Goal: Task Accomplishment & Management: Complete application form

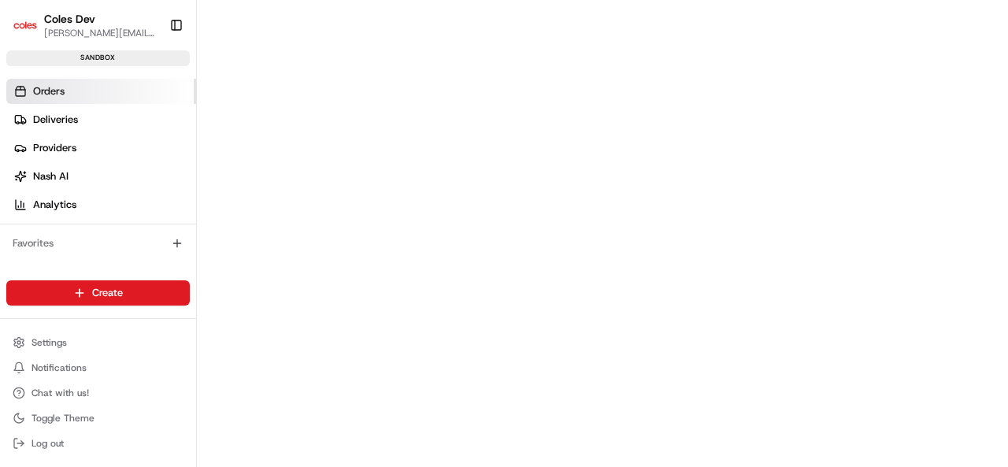
click at [58, 91] on span "Orders" at bounding box center [48, 91] width 31 height 14
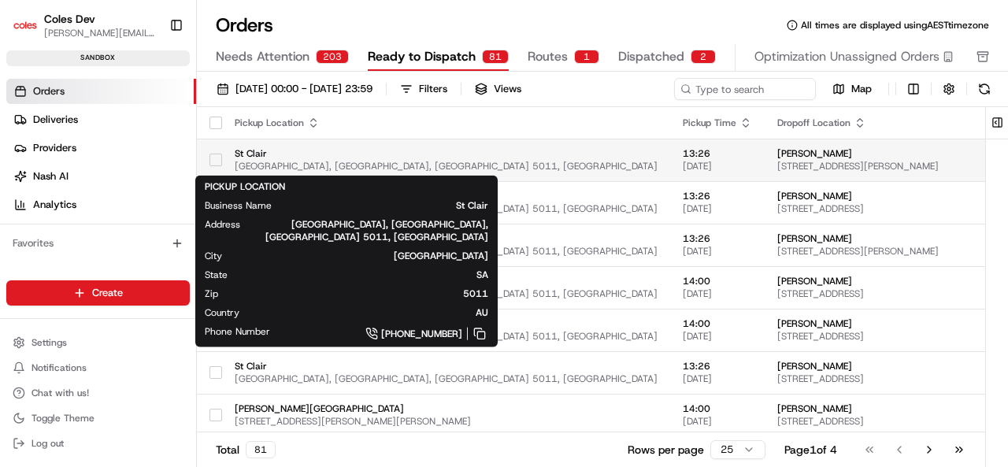
click at [370, 155] on span "St Clair" at bounding box center [446, 153] width 423 height 13
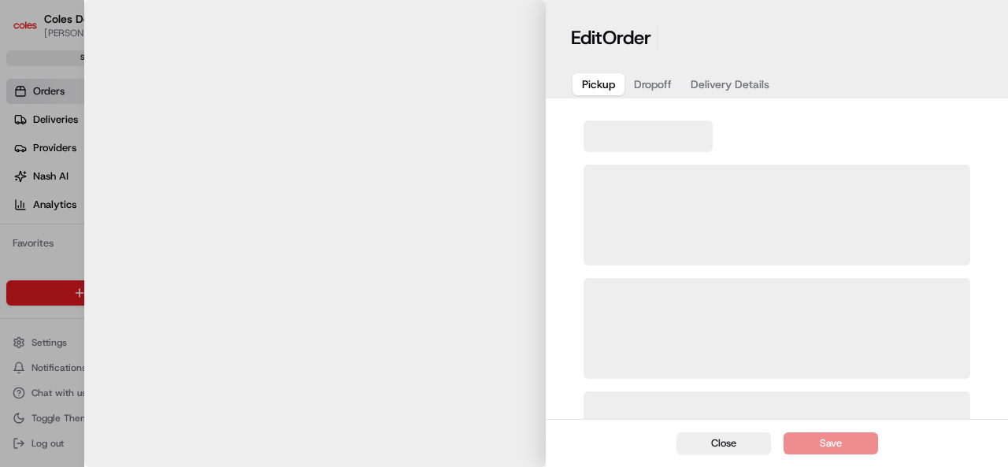
click at [370, 155] on div at bounding box center [504, 233] width 1008 height 467
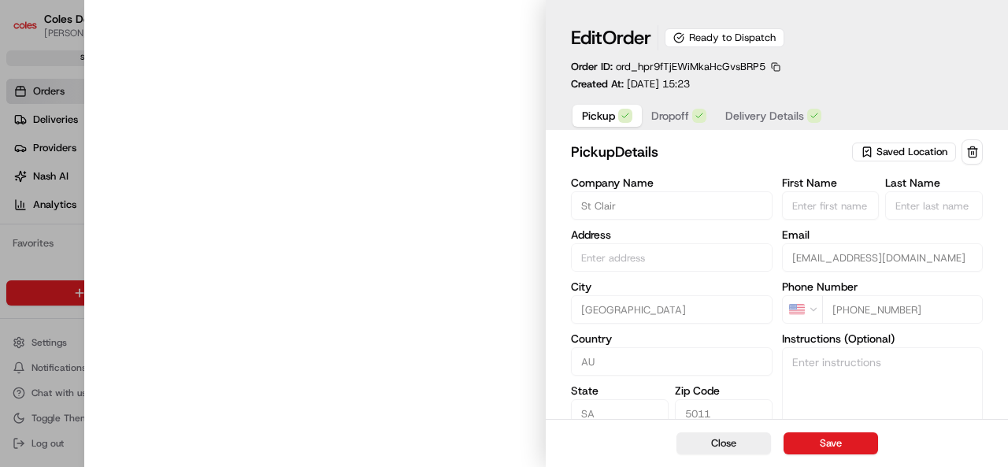
type input "[GEOGRAPHIC_DATA], [GEOGRAPHIC_DATA], [GEOGRAPHIC_DATA] 5011, [GEOGRAPHIC_DATA]"
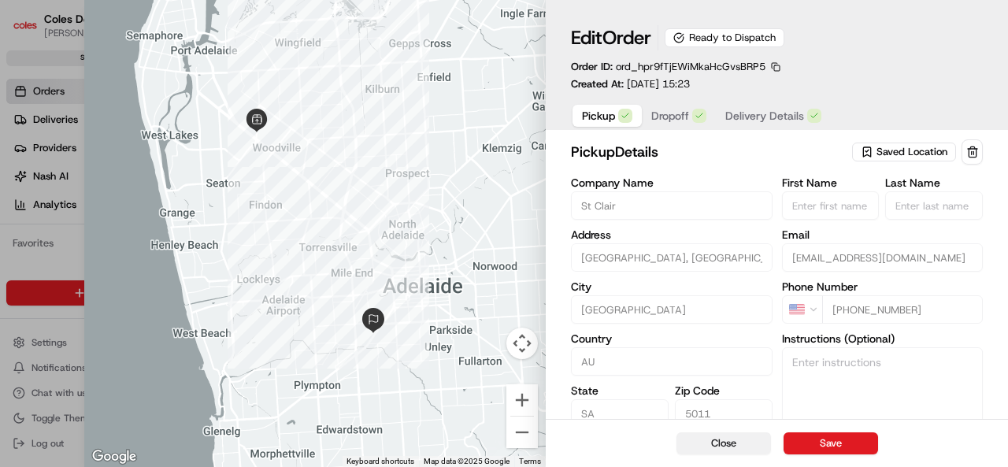
click at [712, 435] on button "Close" at bounding box center [723, 443] width 94 height 22
type input "+1"
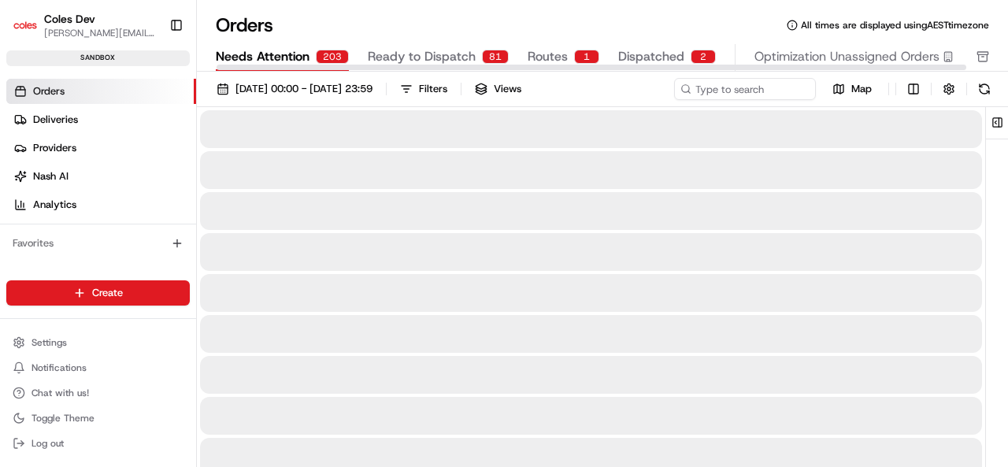
click at [294, 48] on span "Needs Attention" at bounding box center [263, 56] width 94 height 19
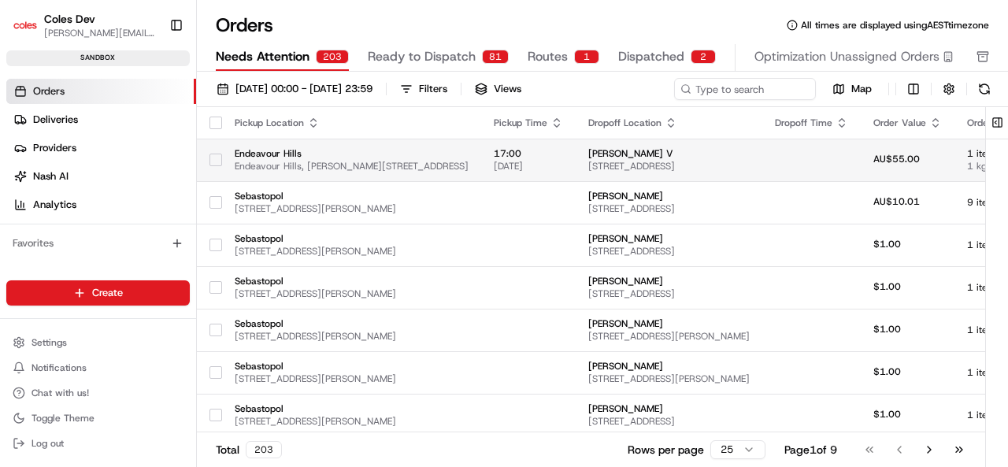
click at [357, 151] on span "Endeavour Hills" at bounding box center [352, 153] width 234 height 13
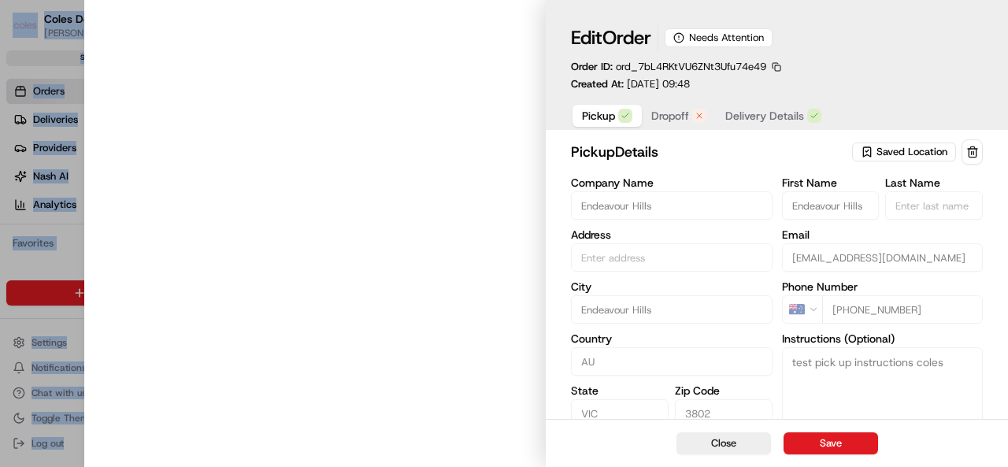
type input "Endeavour Hills, [PERSON_NAME][STREET_ADDRESS]"
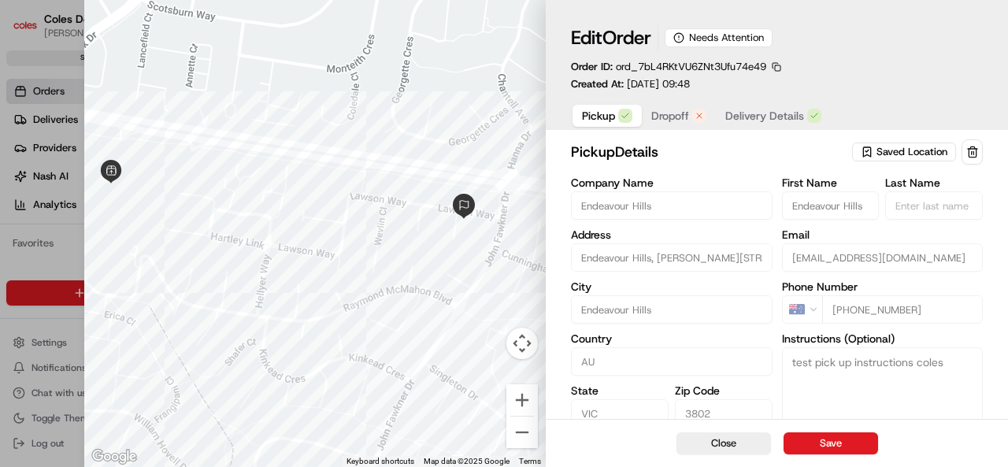
scroll to position [77, 0]
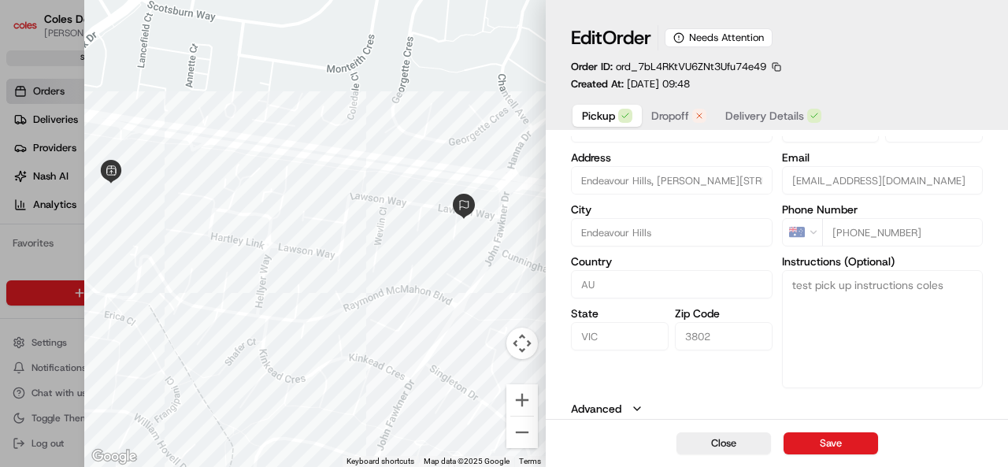
click at [635, 413] on icon "button" at bounding box center [637, 408] width 13 height 13
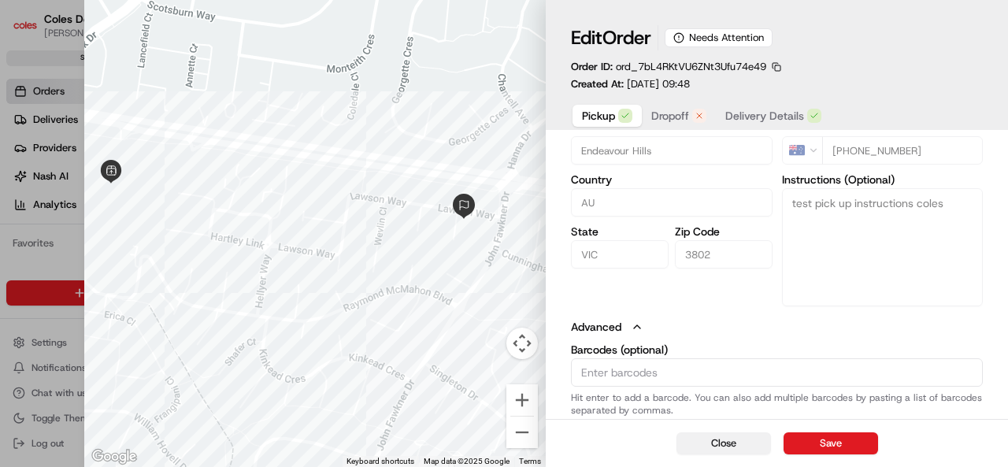
click at [740, 450] on button "Close" at bounding box center [723, 443] width 94 height 22
type input "+1"
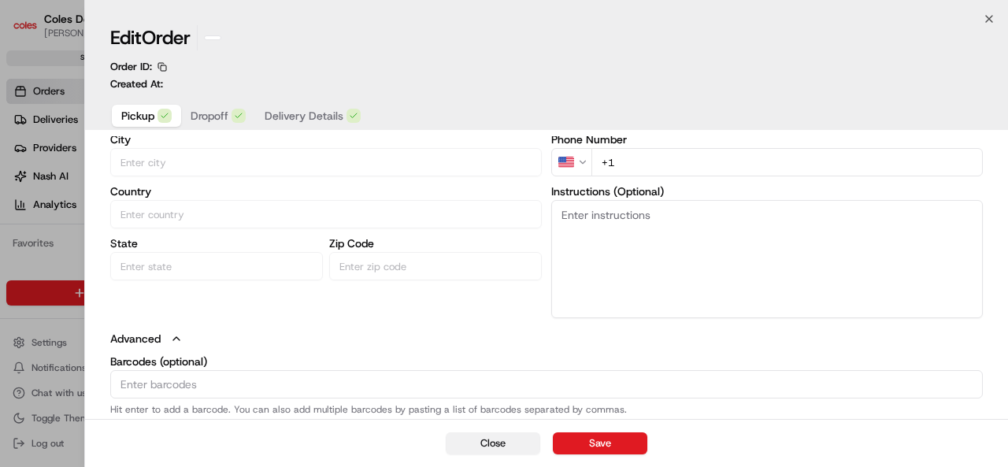
scroll to position [143, 0]
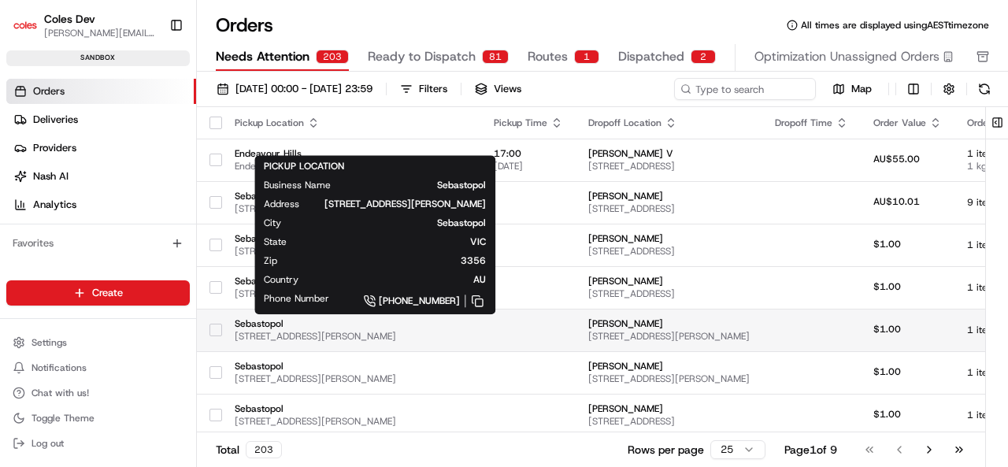
click at [446, 335] on span "[STREET_ADDRESS][PERSON_NAME]" at bounding box center [352, 336] width 234 height 13
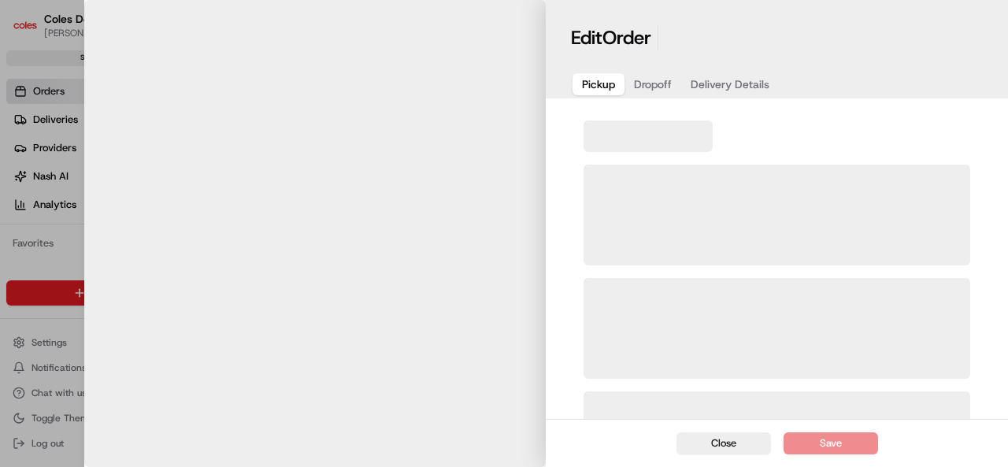
click at [446, 335] on div at bounding box center [504, 233] width 1008 height 467
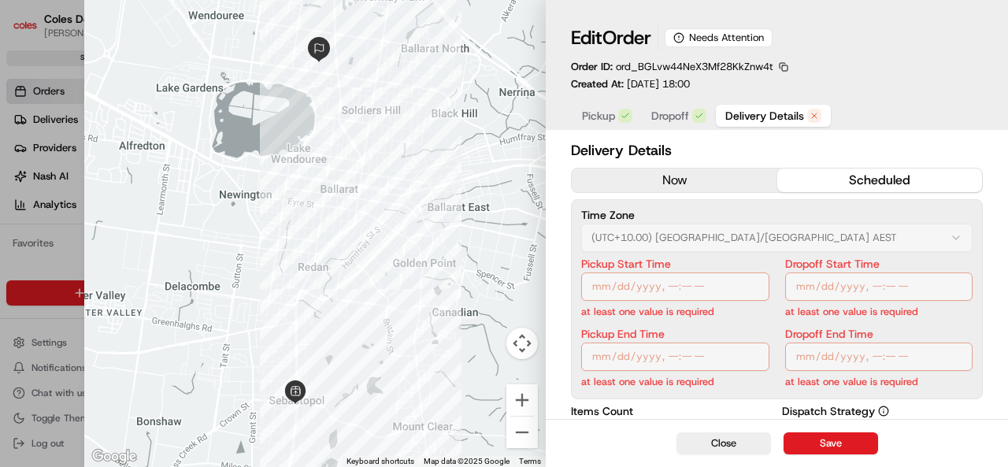
click at [761, 116] on span "Delivery Details" at bounding box center [764, 116] width 79 height 16
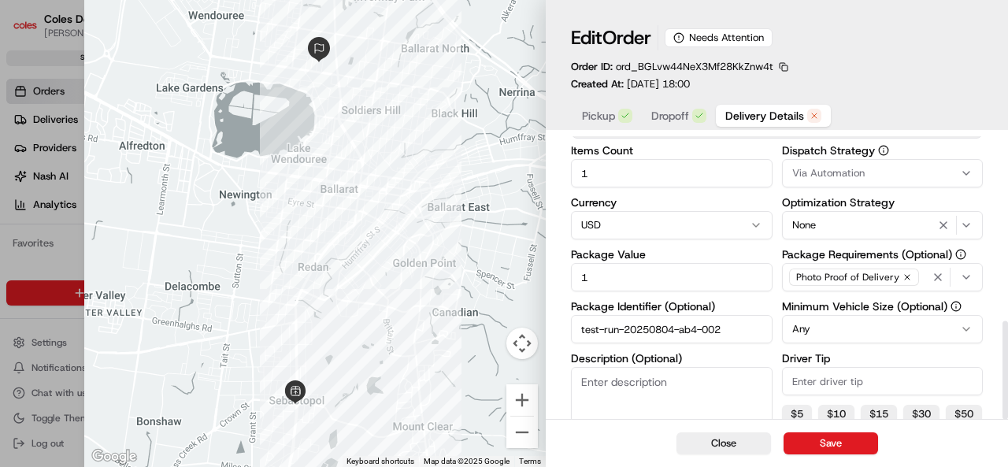
scroll to position [532, 0]
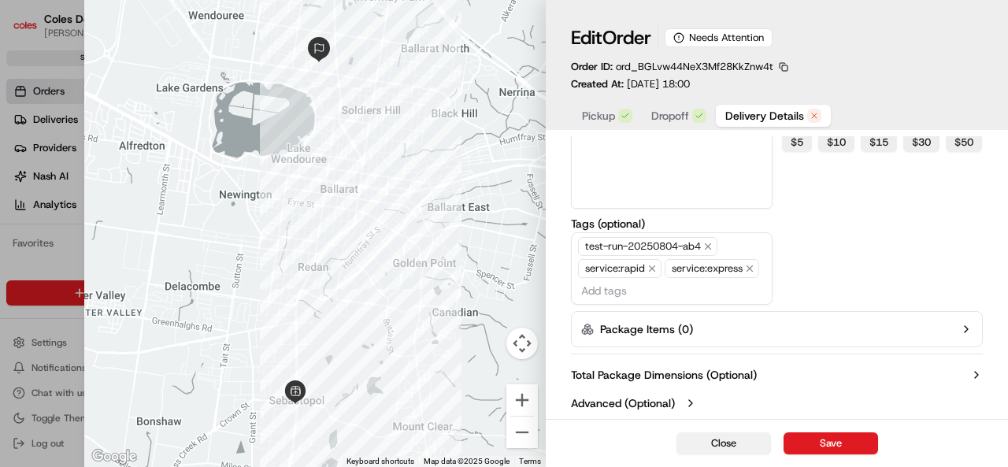
click at [705, 443] on button "Close" at bounding box center [723, 443] width 94 height 22
